Goal: Task Accomplishment & Management: Manage account settings

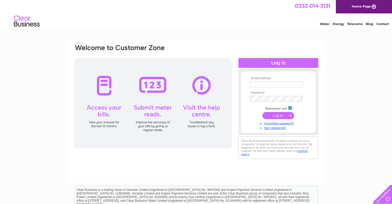
type input "info@dorsetarmshotel.co.uk"
click at [279, 116] on input "submit" at bounding box center [278, 115] width 32 height 7
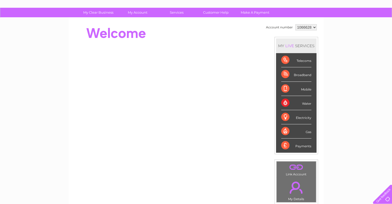
scroll to position [31, 0]
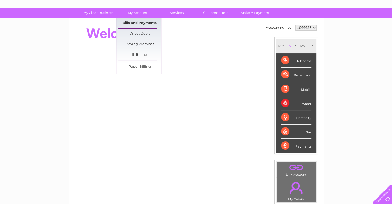
click at [135, 23] on link "Bills and Payments" at bounding box center [139, 23] width 42 height 10
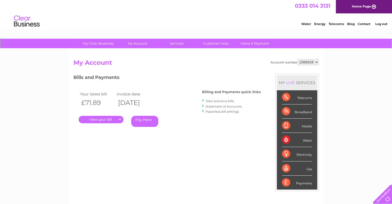
click at [99, 119] on link "." at bounding box center [101, 119] width 45 height 7
